Goal: Browse casually: Explore the website without a specific task or goal

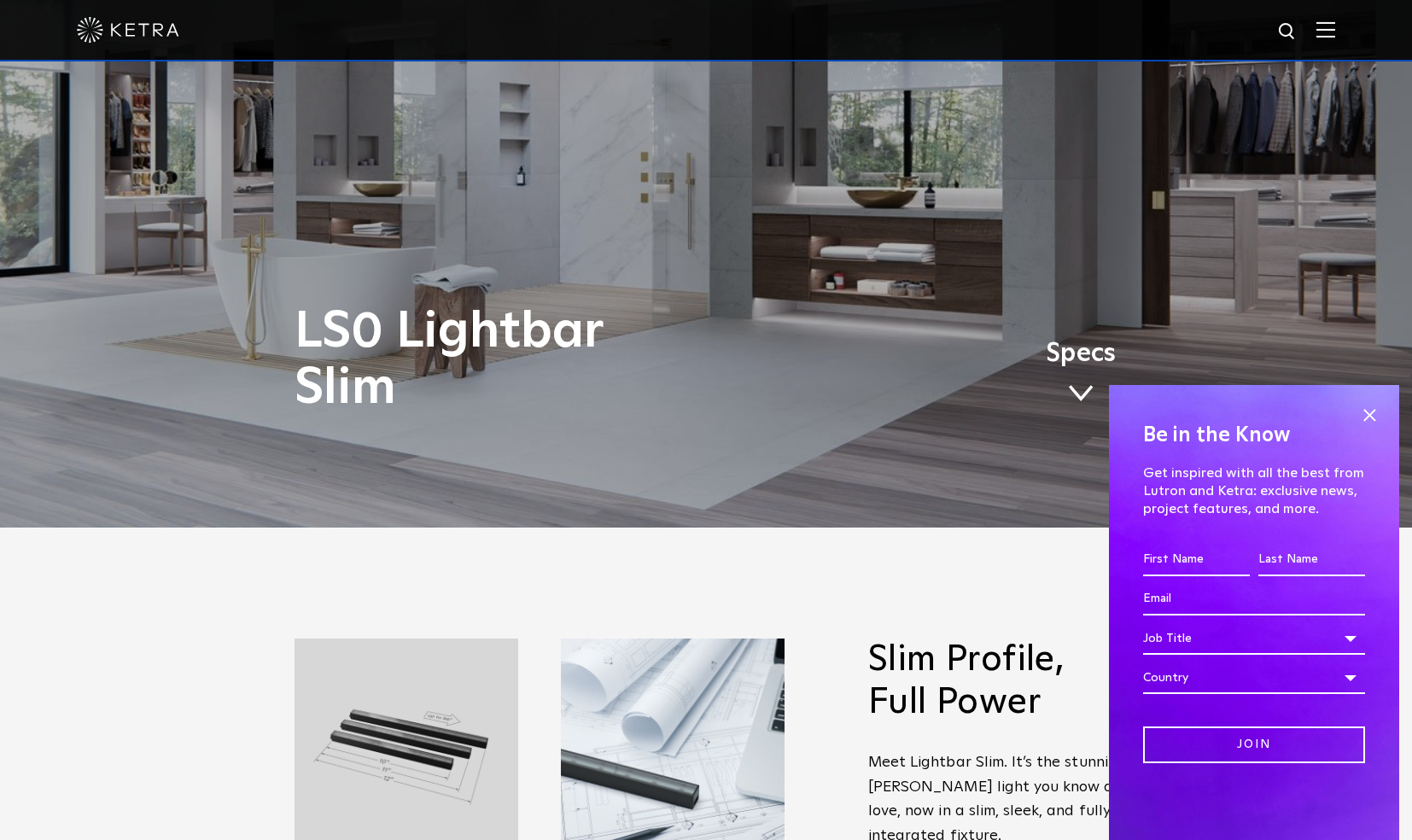
scroll to position [341, 0]
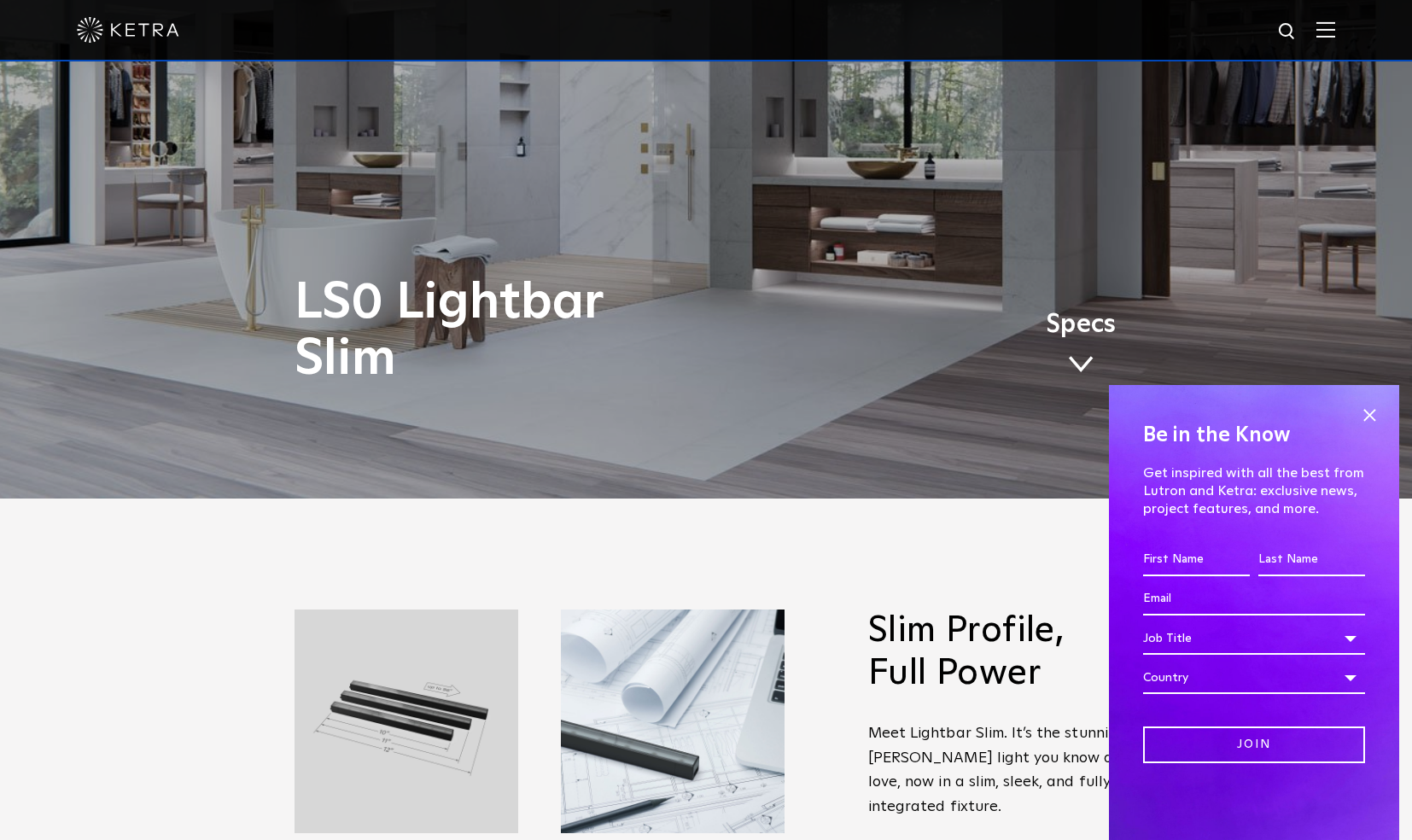
click at [1379, 409] on span at bounding box center [1369, 415] width 25 height 25
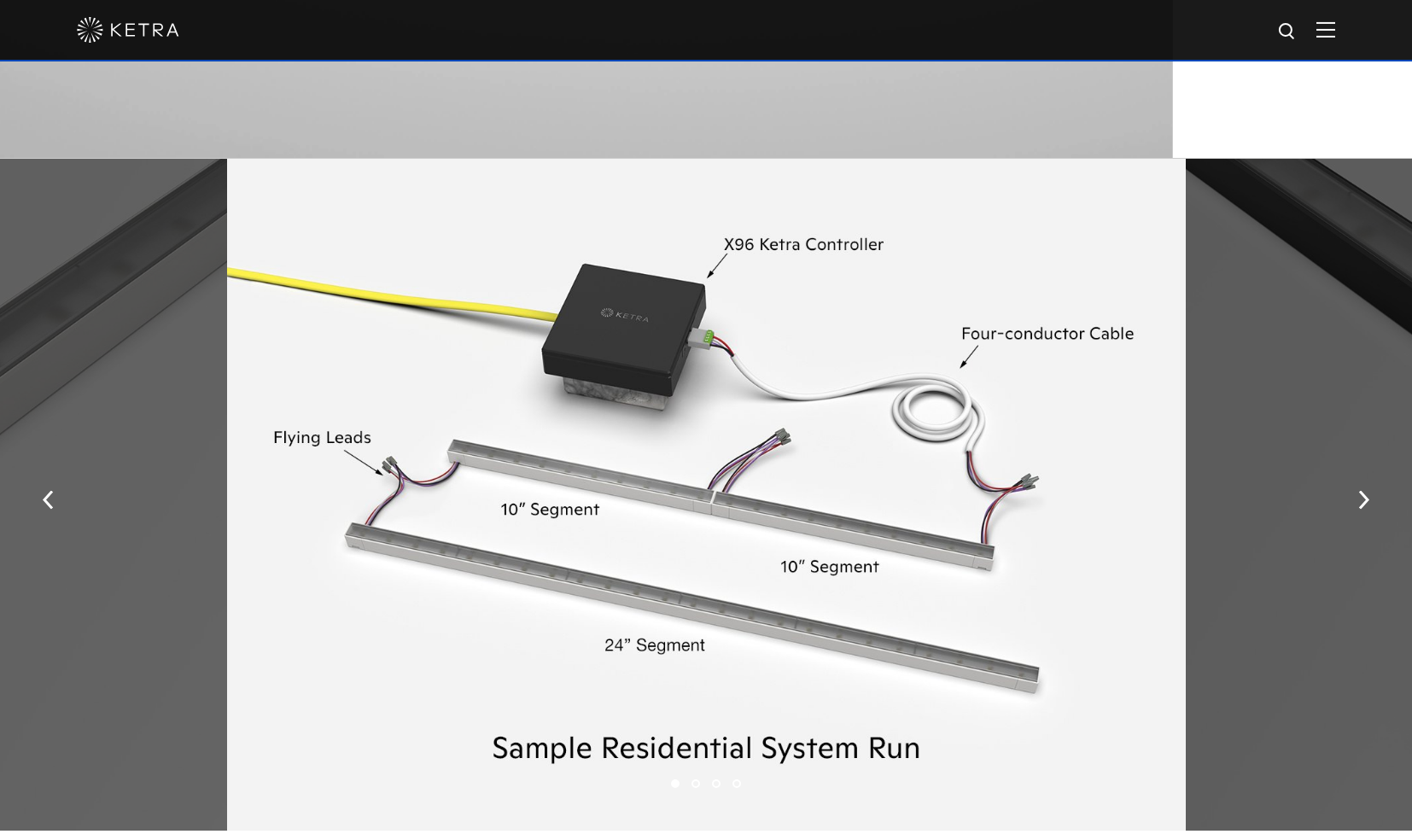
scroll to position [2304, 0]
click at [1357, 502] on button "button" at bounding box center [1363, 499] width 37 height 59
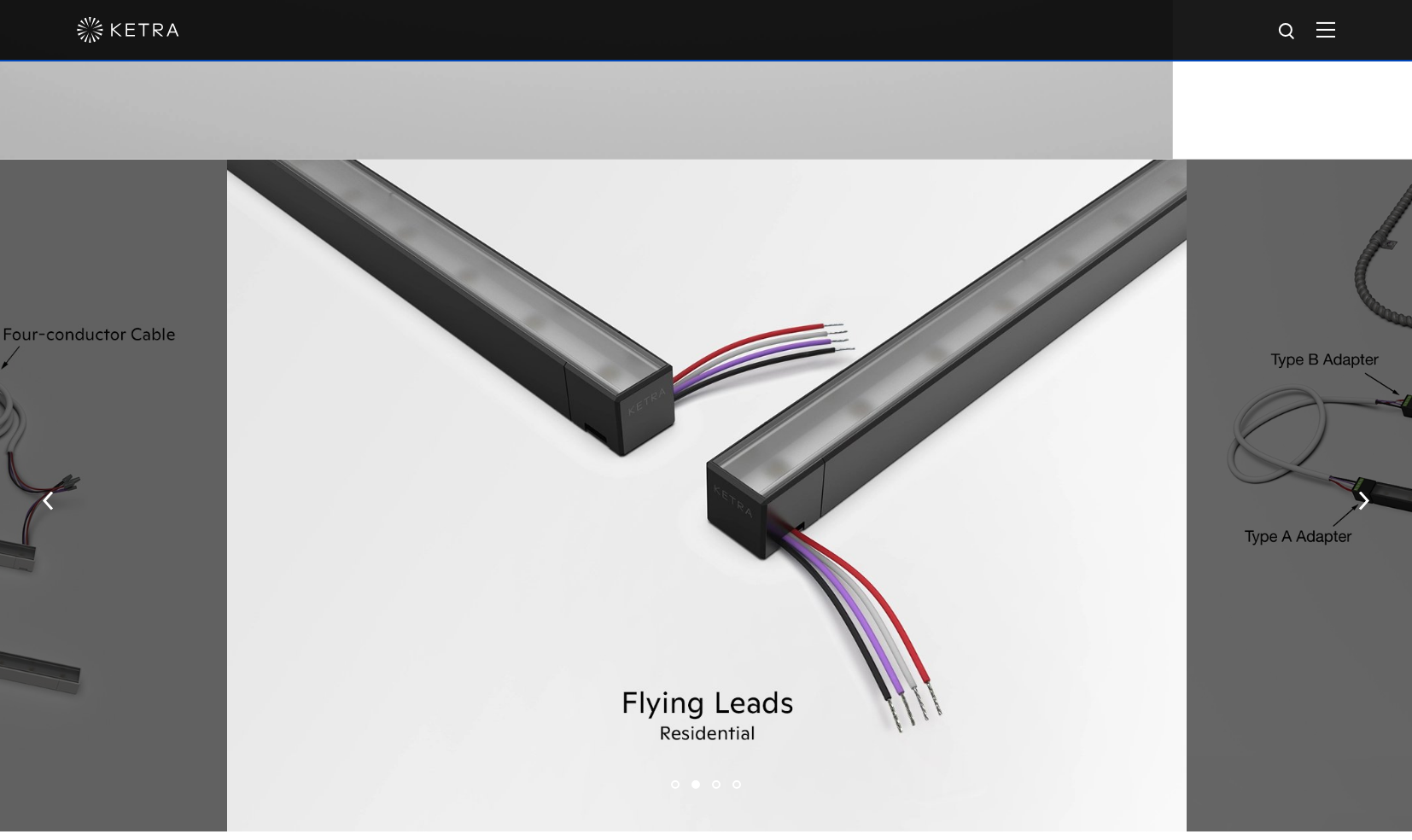
click at [1357, 502] on button "button" at bounding box center [1363, 499] width 37 height 59
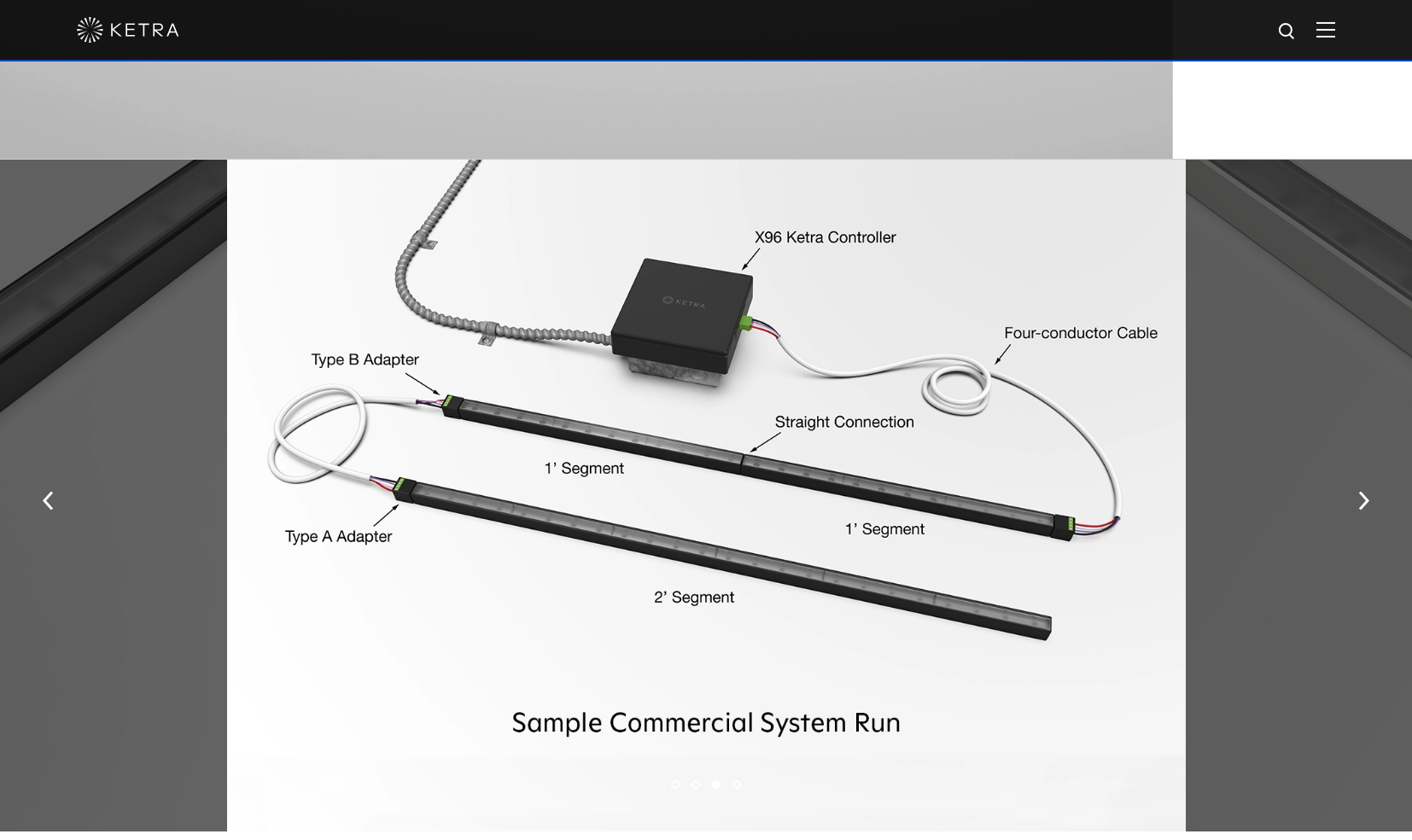
click at [1367, 502] on img "button" at bounding box center [1363, 500] width 11 height 19
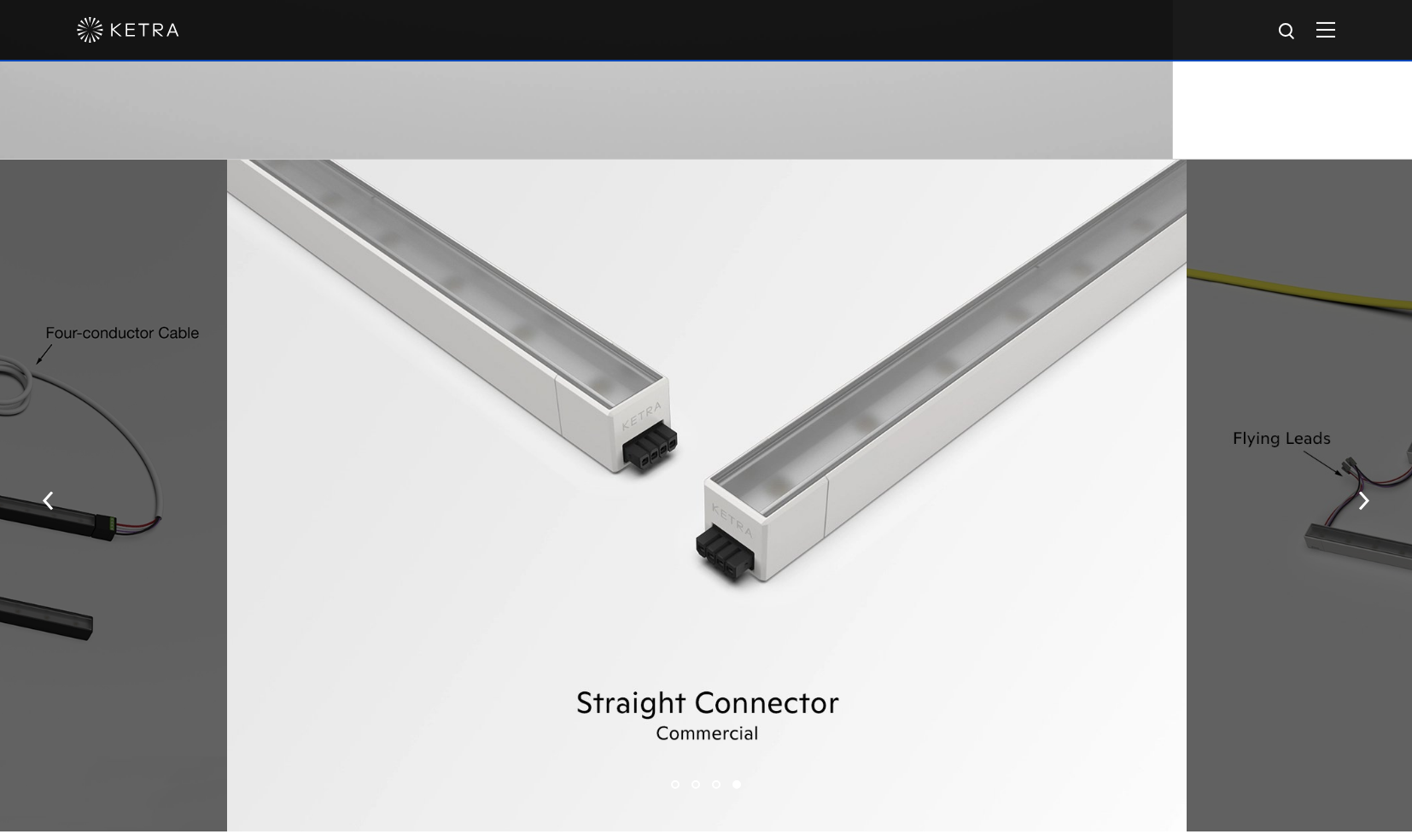
click at [1367, 502] on img "button" at bounding box center [1363, 500] width 11 height 19
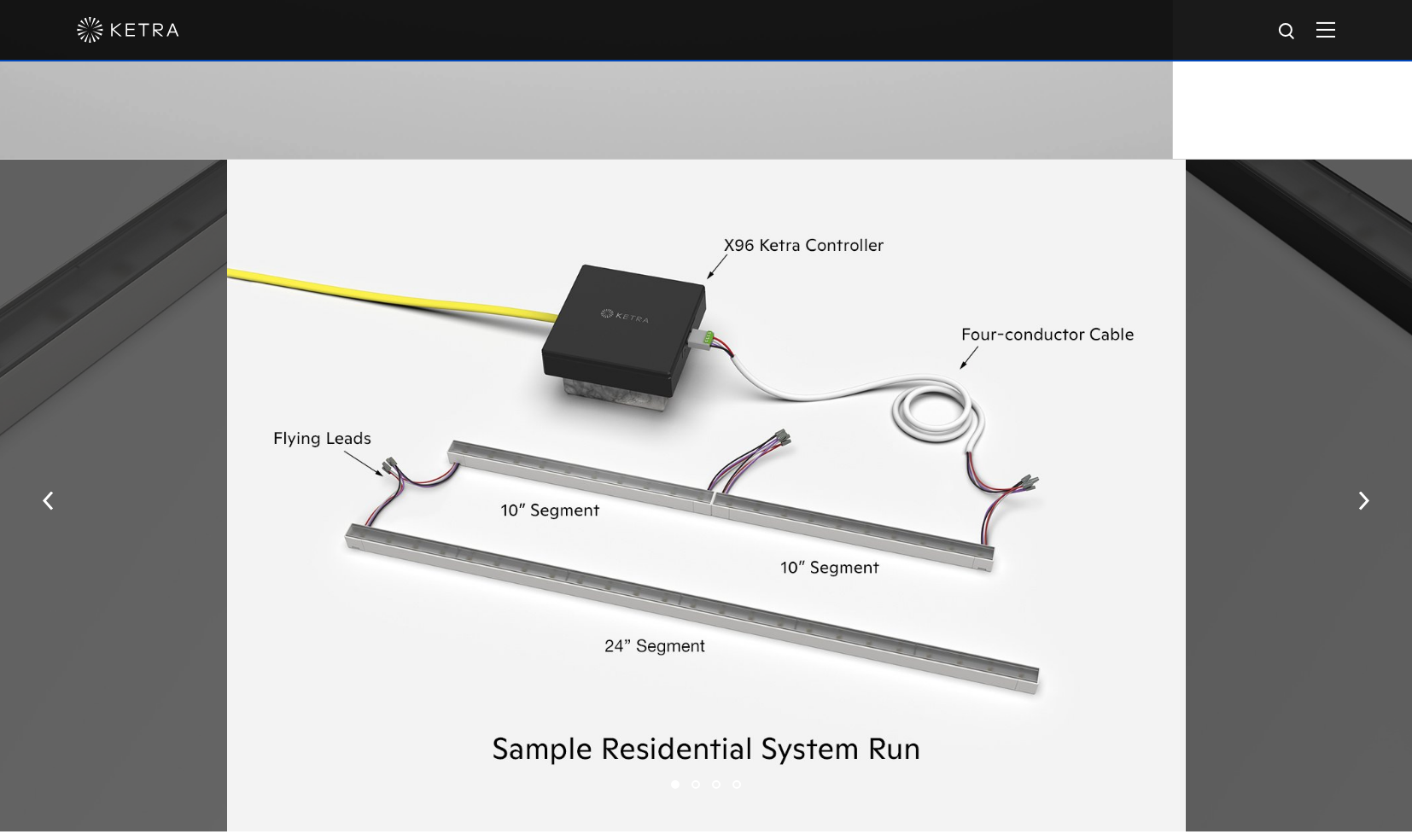
click at [1367, 502] on img "button" at bounding box center [1363, 500] width 11 height 19
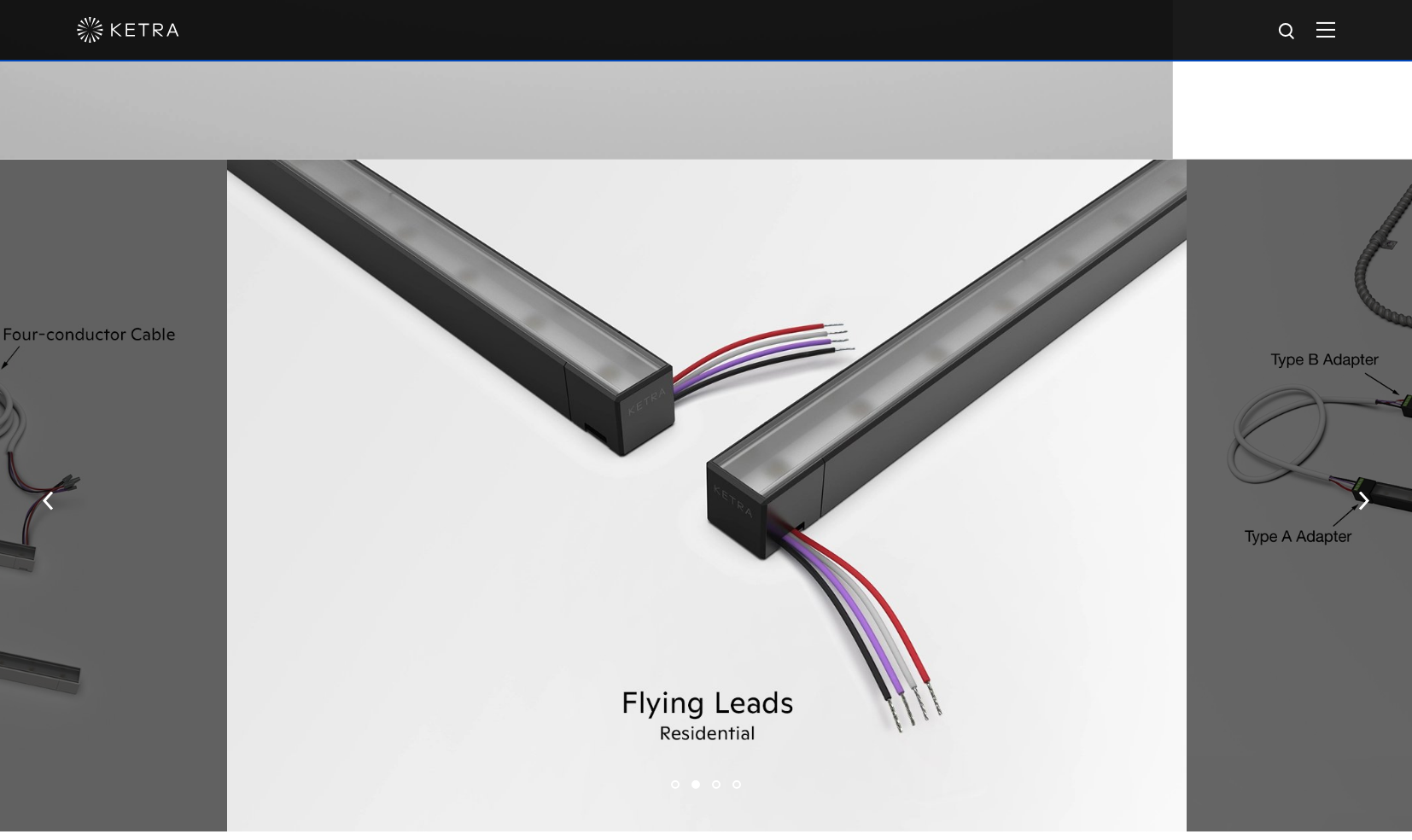
click at [1367, 502] on img "button" at bounding box center [1363, 500] width 11 height 19
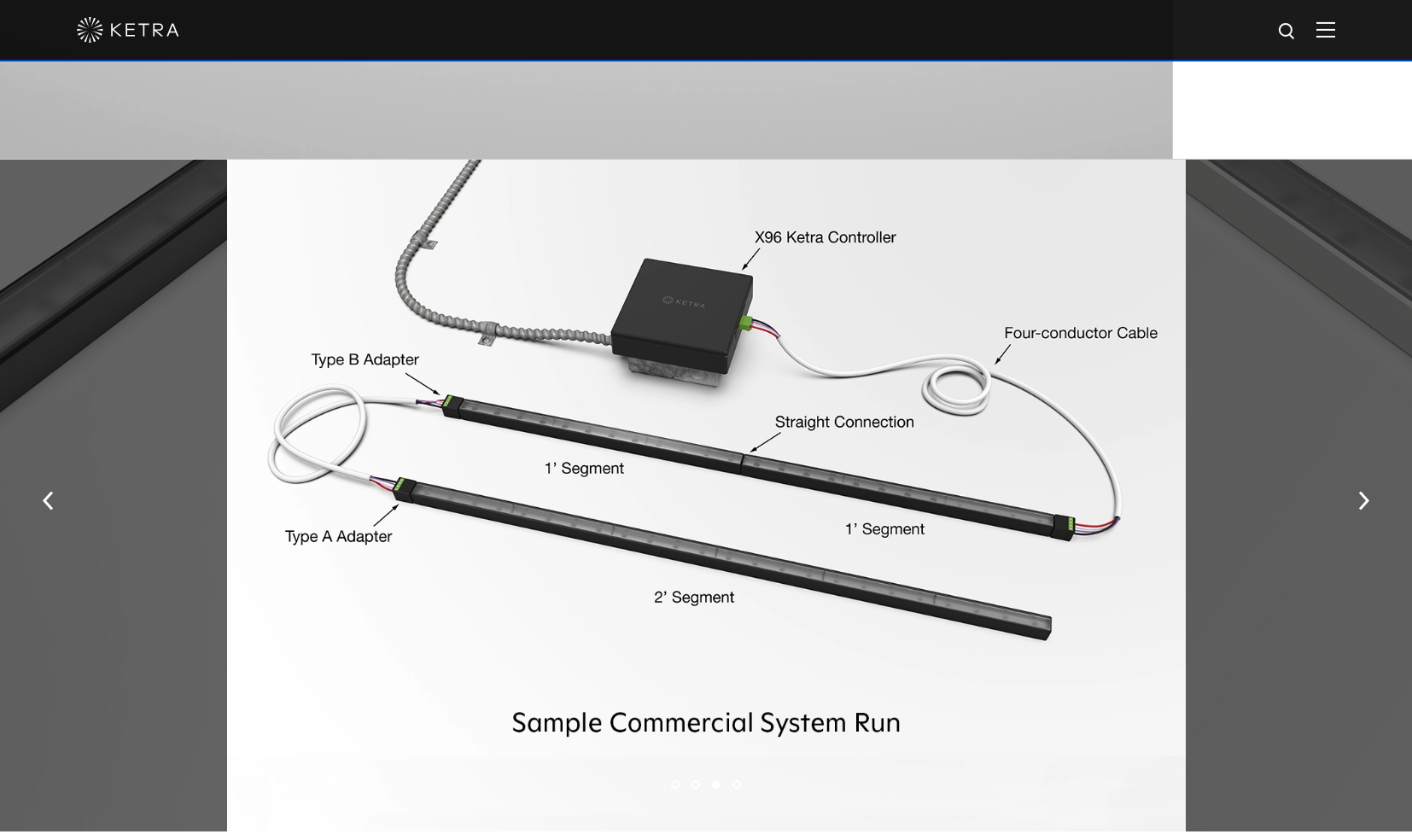
click at [1367, 502] on img "button" at bounding box center [1363, 500] width 11 height 19
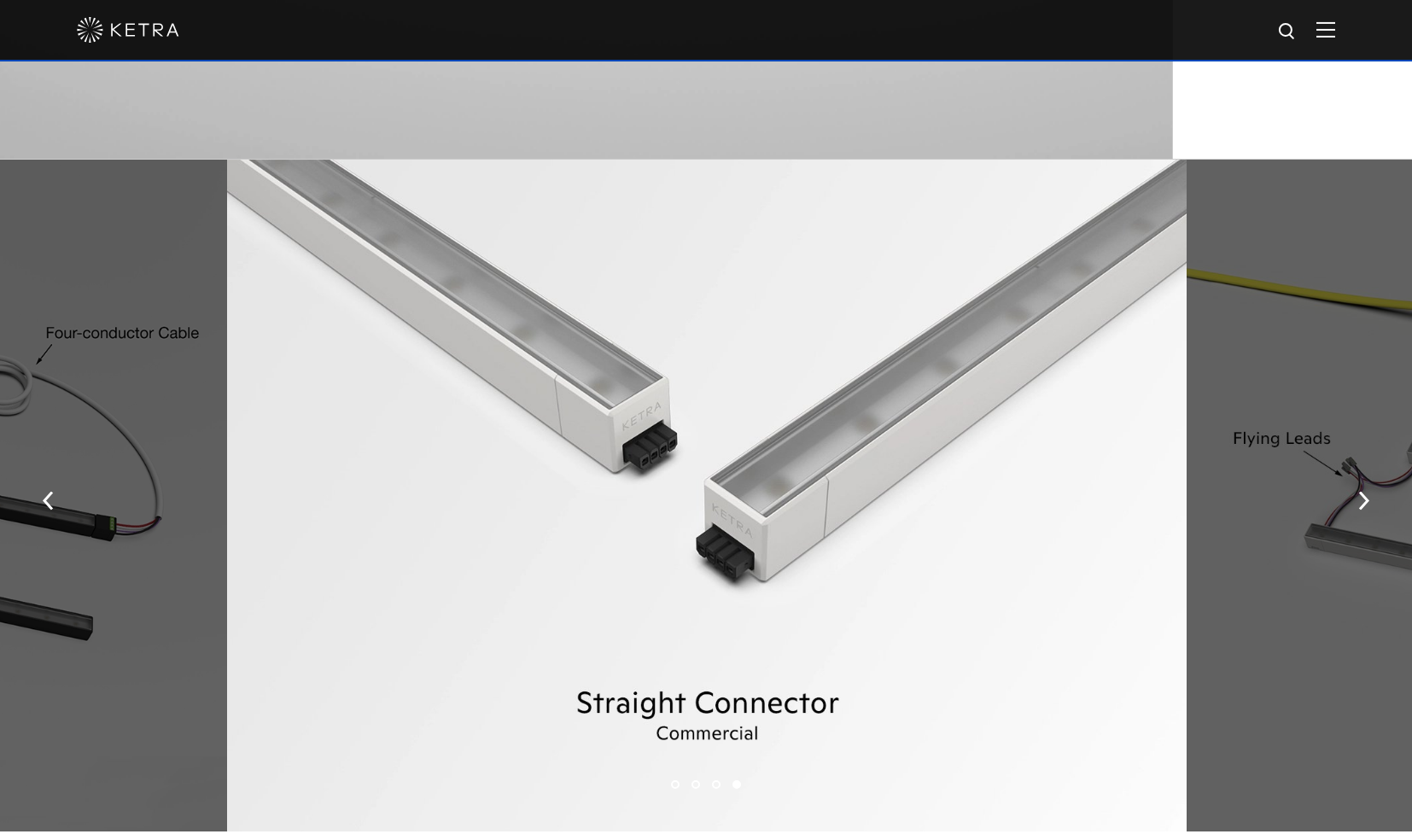
click at [1367, 502] on img "button" at bounding box center [1363, 500] width 11 height 19
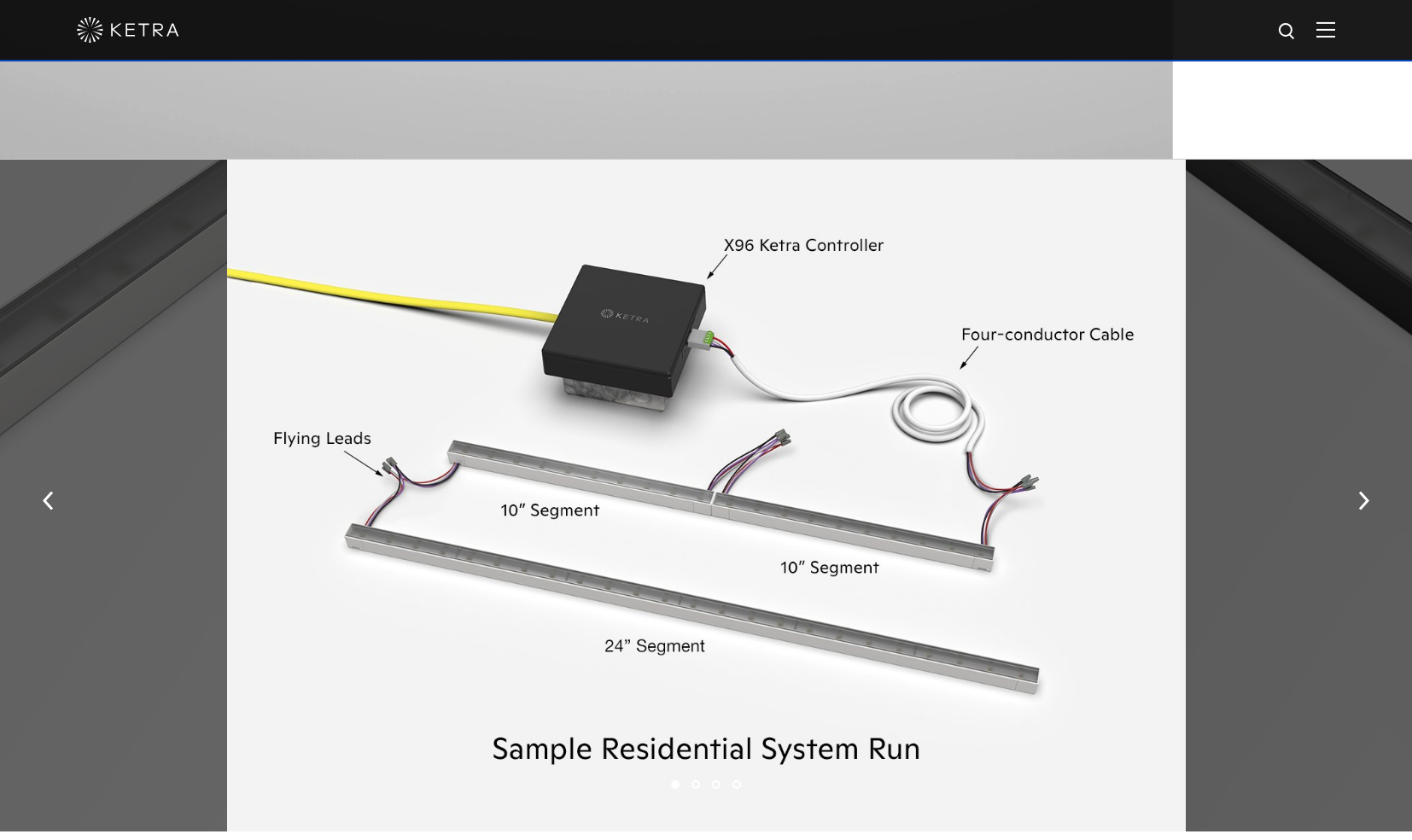
click at [1367, 502] on img "button" at bounding box center [1363, 500] width 11 height 19
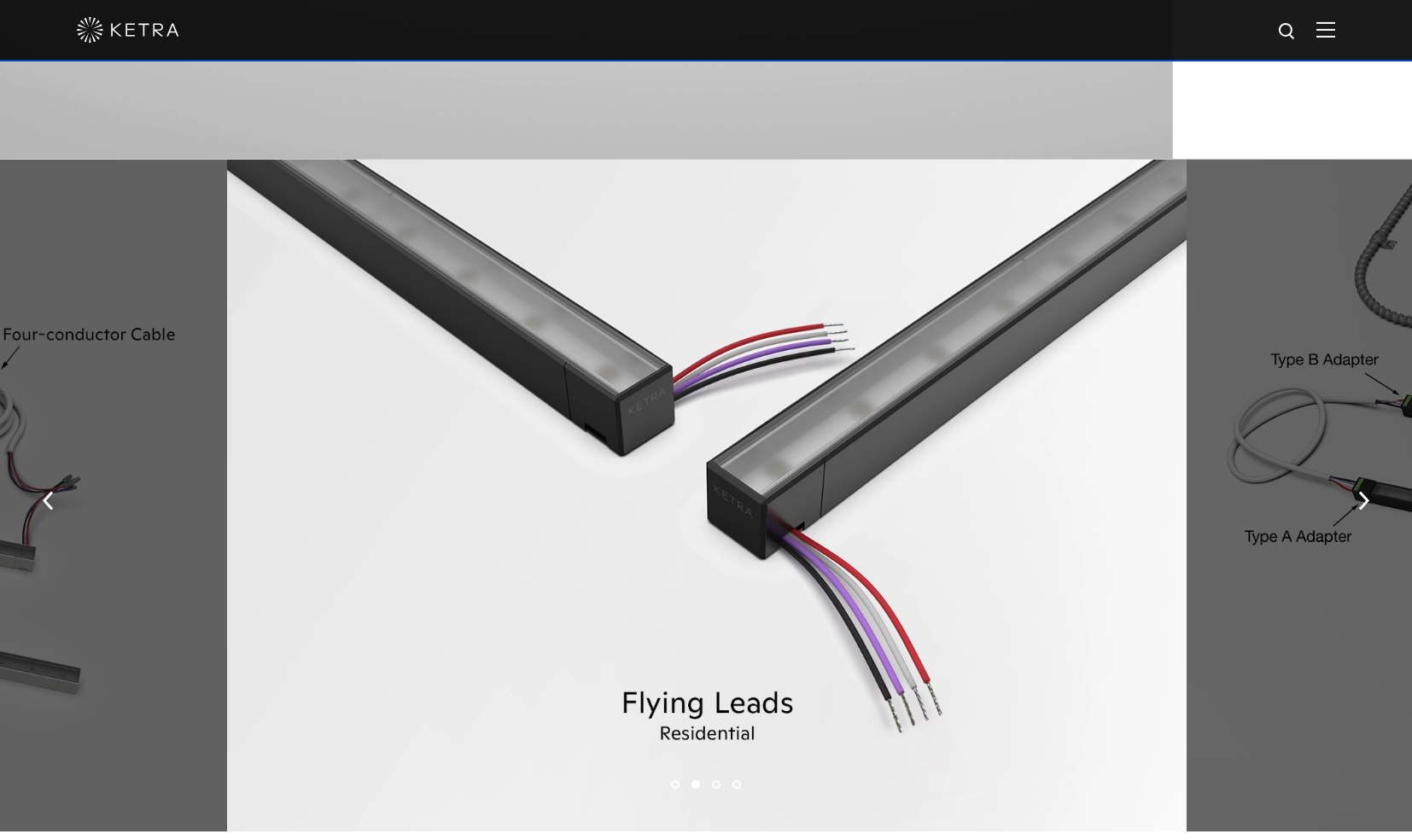
click at [1367, 502] on img "button" at bounding box center [1363, 500] width 11 height 19
